Goal: Find specific page/section: Find specific page/section

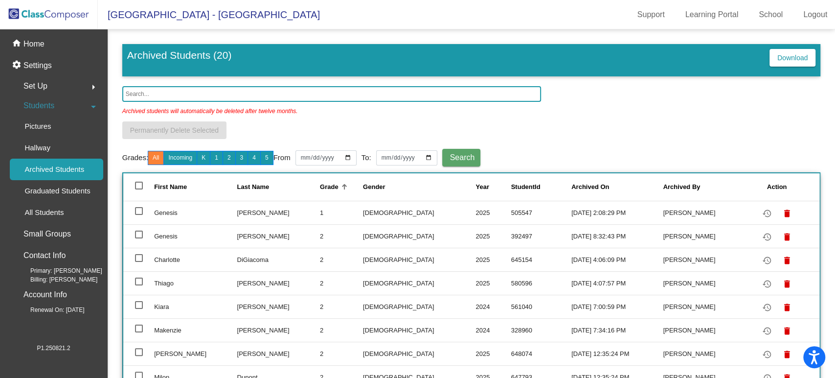
click at [42, 14] on img at bounding box center [49, 14] width 98 height 29
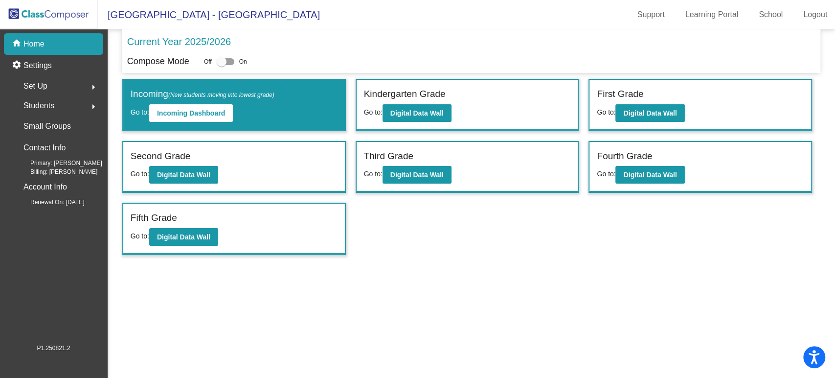
click at [56, 102] on div "Students arrow_right" at bounding box center [56, 106] width 93 height 20
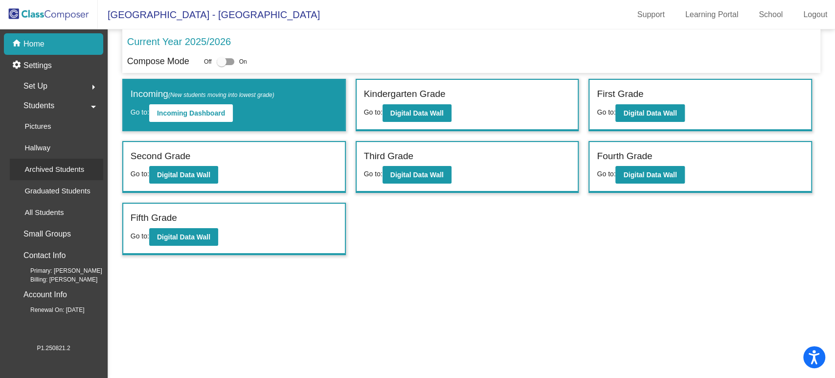
click at [54, 164] on p "Archived Students" at bounding box center [54, 169] width 60 height 12
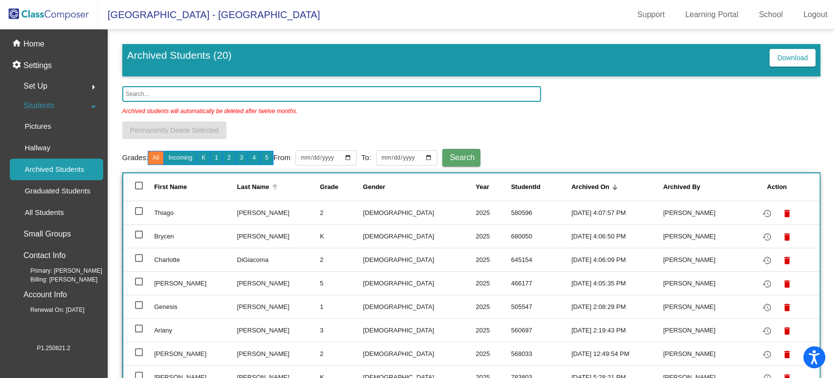
click at [248, 187] on div "Last Name" at bounding box center [253, 187] width 32 height 10
click at [40, 46] on p "Home" at bounding box center [33, 44] width 21 height 12
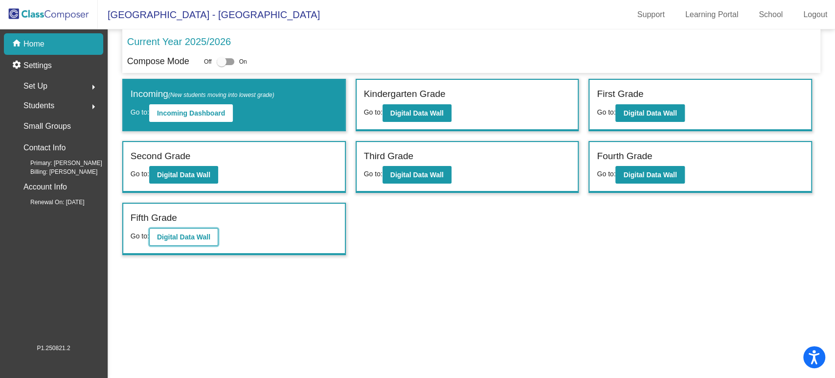
click at [192, 235] on b "Digital Data Wall" at bounding box center [183, 237] width 53 height 8
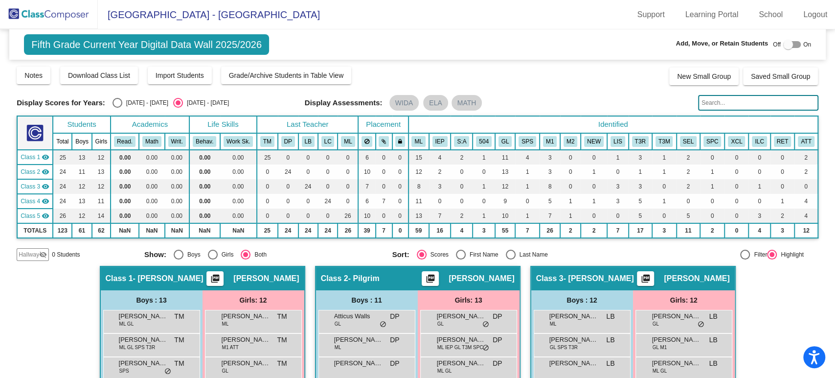
click at [720, 105] on input "text" at bounding box center [758, 103] width 120 height 16
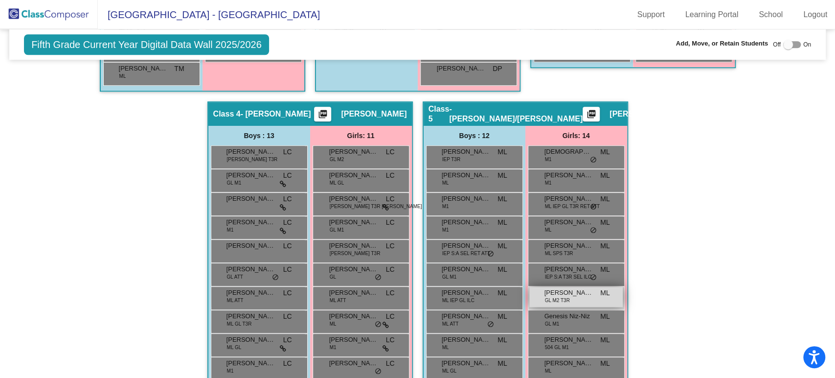
scroll to position [530, 0]
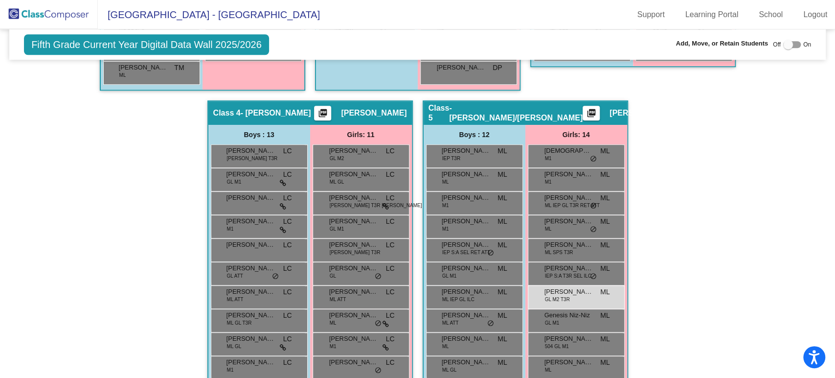
type input "[PERSON_NAME]"
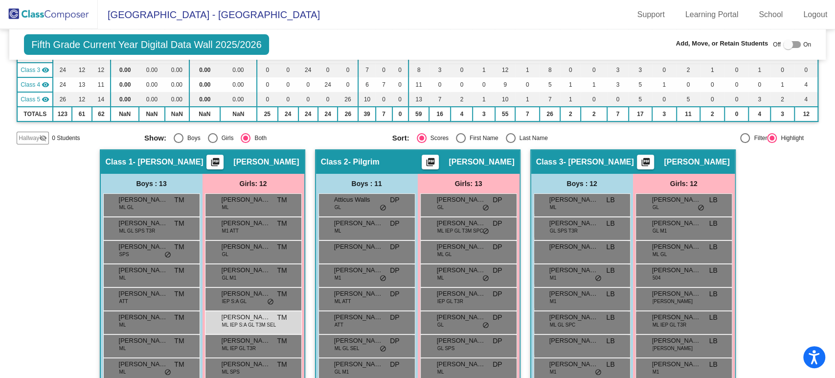
scroll to position [111, 0]
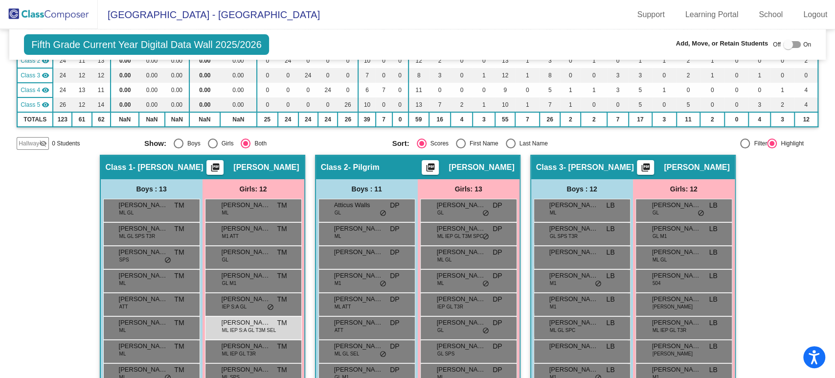
click at [783, 48] on div at bounding box center [788, 45] width 10 height 10
checkbox input "true"
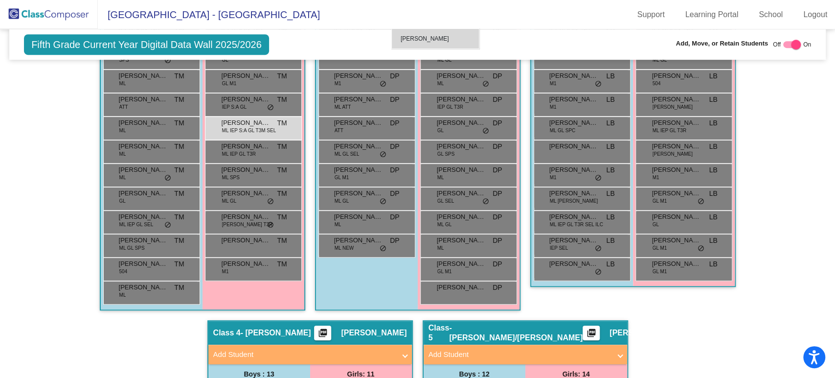
scroll to position [308, 0]
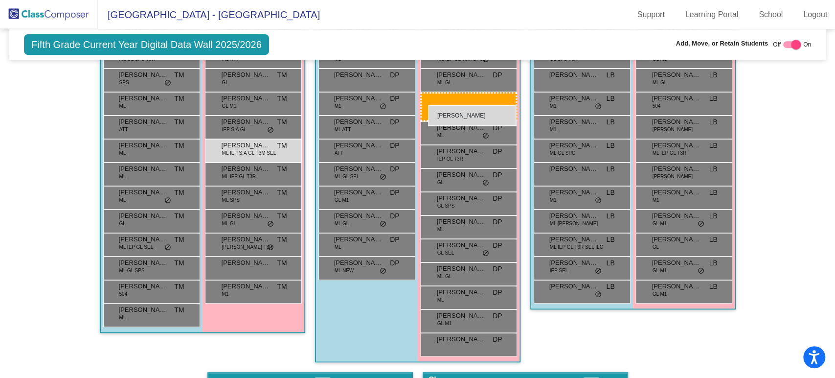
drag, startPoint x: 567, startPoint y: 293, endPoint x: 428, endPoint y: 104, distance: 235.0
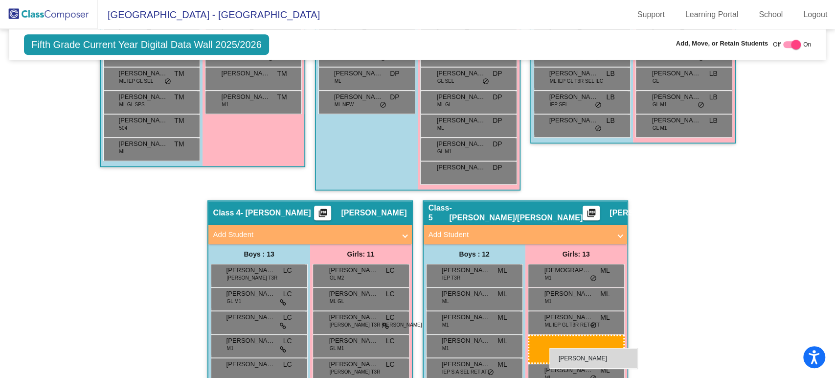
scroll to position [473, 0]
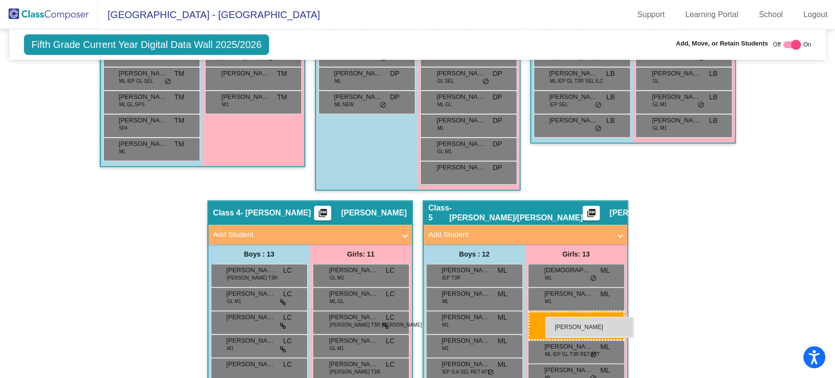
drag, startPoint x: 245, startPoint y: 98, endPoint x: 545, endPoint y: 316, distance: 370.7
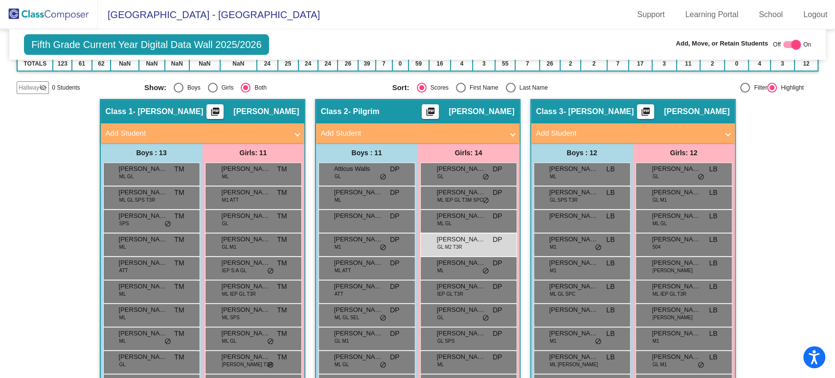
scroll to position [0, 0]
